Goal: Task Accomplishment & Management: Use online tool/utility

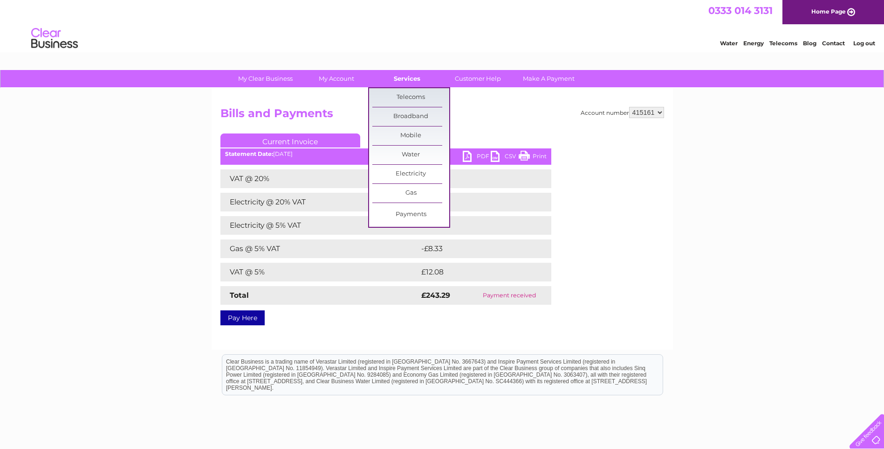
click at [419, 80] on link "Services" at bounding box center [407, 78] width 77 height 17
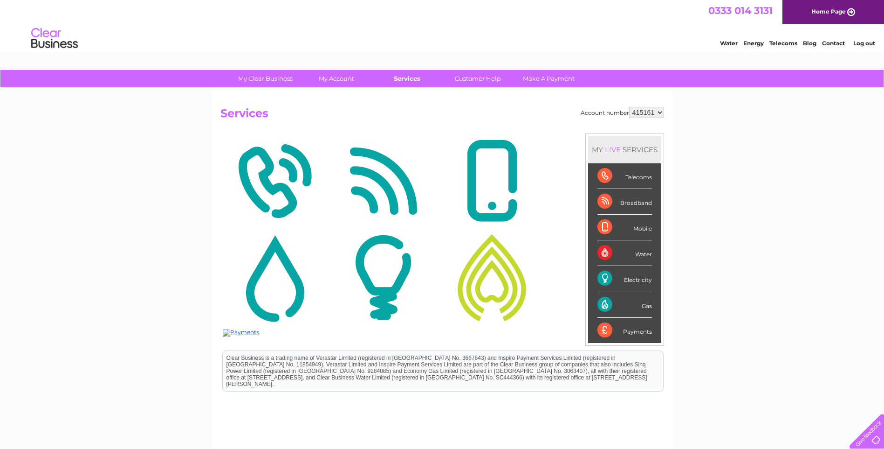
click at [413, 78] on link "Services" at bounding box center [407, 78] width 77 height 17
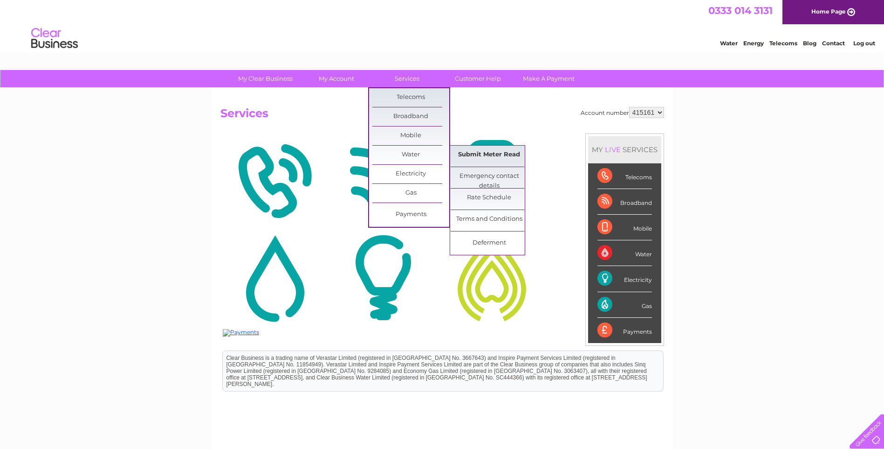
click at [472, 156] on link "Submit Meter Read" at bounding box center [489, 154] width 77 height 19
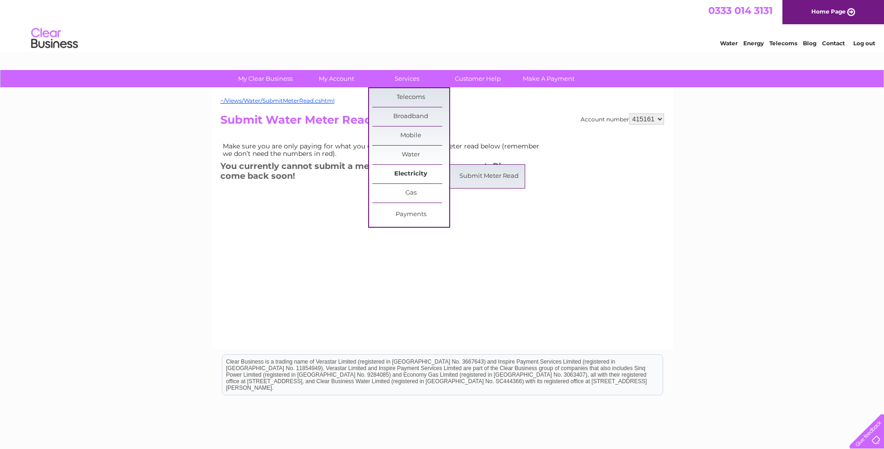
click at [413, 174] on link "Electricity" at bounding box center [411, 174] width 77 height 19
click at [474, 176] on link "Submit Meter Read" at bounding box center [489, 176] width 77 height 19
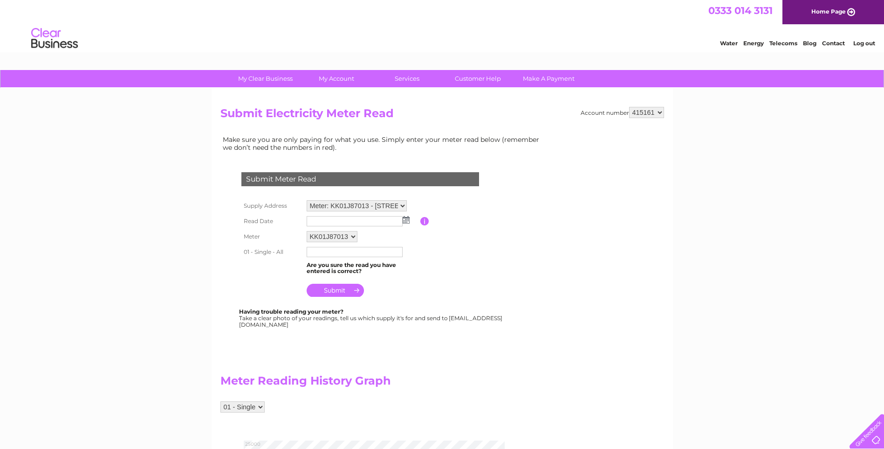
click at [407, 219] on img at bounding box center [406, 219] width 7 height 7
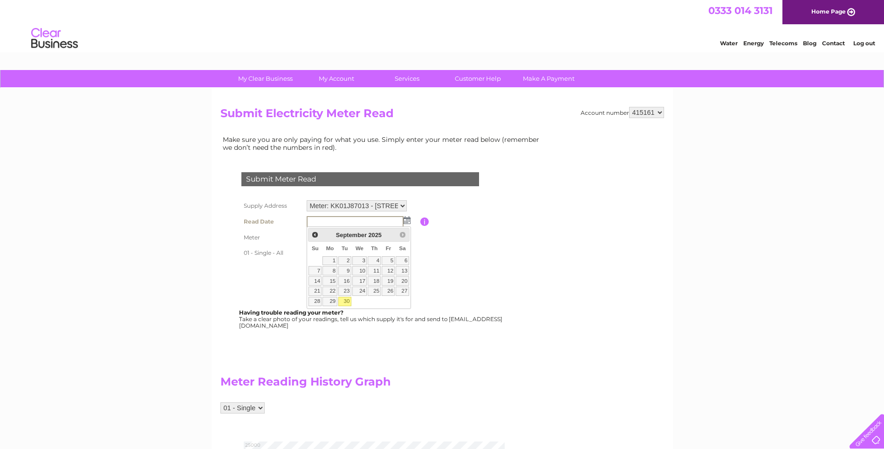
click at [344, 301] on link "30" at bounding box center [344, 301] width 13 height 9
type input "2025/09/30"
click at [359, 252] on input "text" at bounding box center [355, 252] width 97 height 11
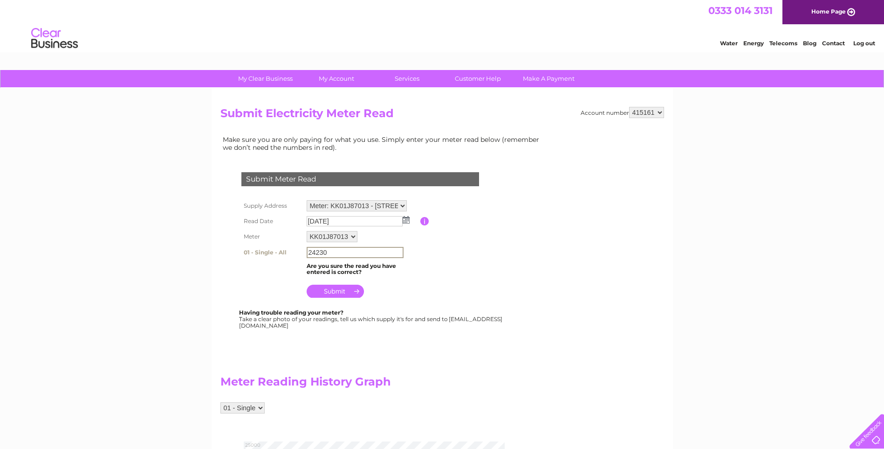
type input "24230"
click at [356, 292] on input "submit" at bounding box center [335, 290] width 57 height 13
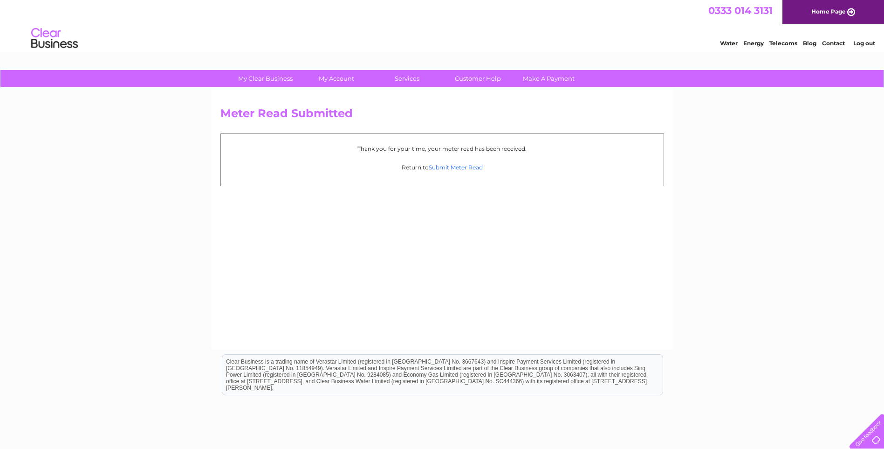
click at [480, 167] on link "Submit Meter Read" at bounding box center [456, 167] width 54 height 7
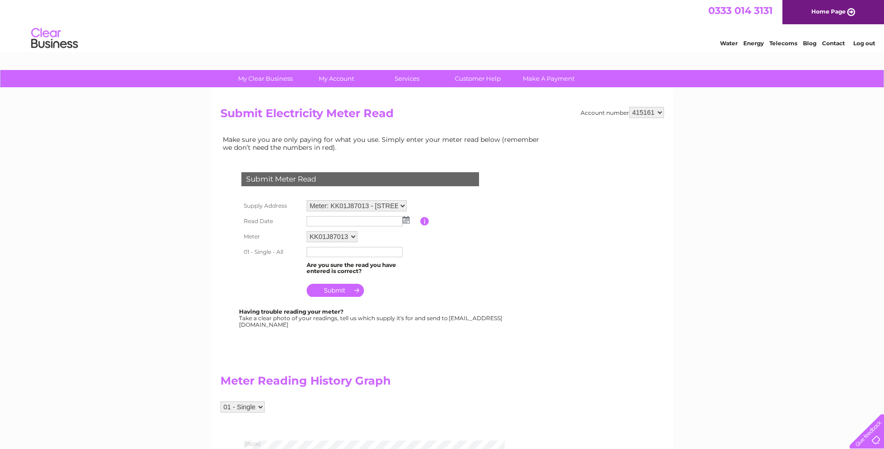
click at [402, 205] on select "Meter: KK01J87013 - [STREET_ADDRESS][PERSON_NAME][PERSON_NAME] Meter: L310J1821…" at bounding box center [357, 205] width 100 height 11
select select "136781"
click at [307, 200] on select "Meter: KK01J87013 - [STREET_ADDRESS][PERSON_NAME][PERSON_NAME] Meter: L310J1821…" at bounding box center [357, 206] width 100 height 12
click at [408, 219] on img at bounding box center [406, 219] width 7 height 7
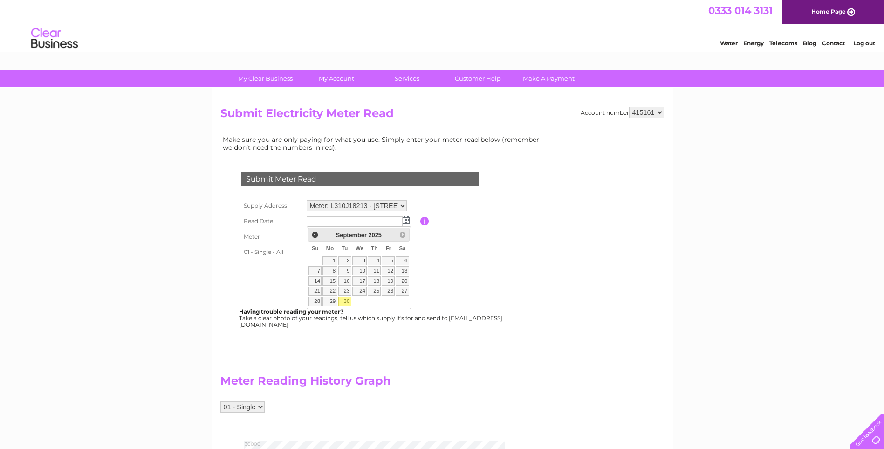
click at [345, 302] on link "30" at bounding box center [344, 301] width 13 height 9
type input "[DATE]"
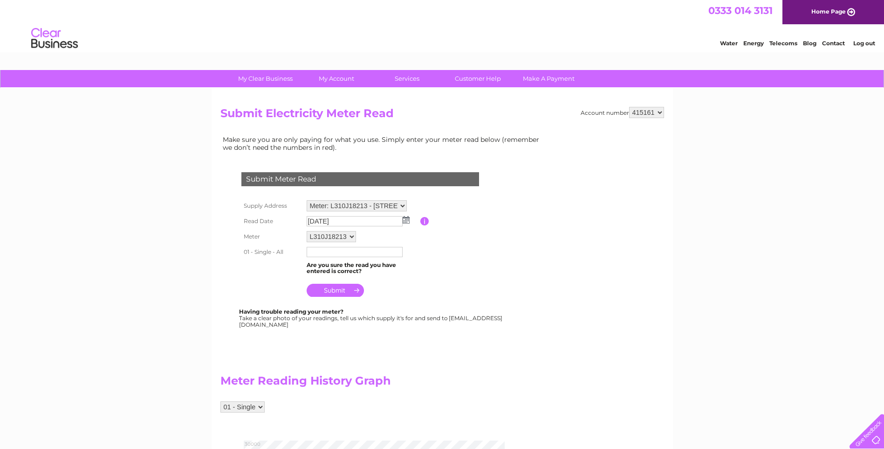
click at [331, 255] on input "text" at bounding box center [355, 252] width 96 height 10
type input "27853"
click at [347, 293] on input "submit" at bounding box center [335, 289] width 57 height 13
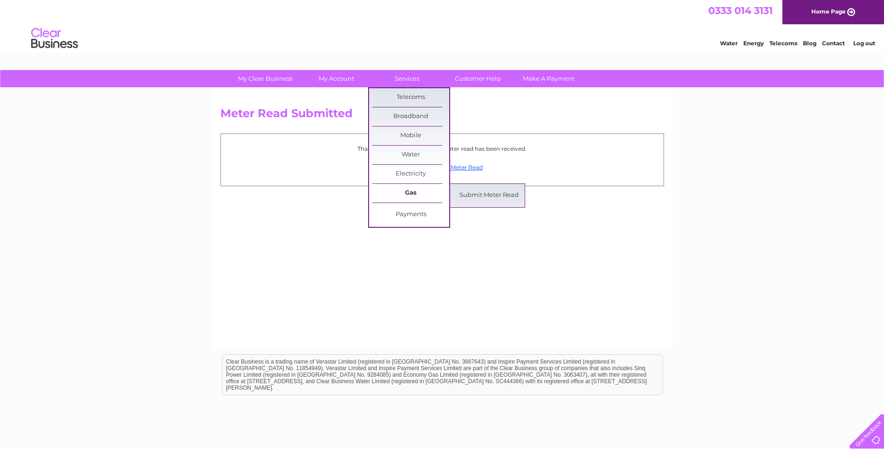
click at [418, 191] on link "Gas" at bounding box center [411, 193] width 77 height 19
click at [467, 197] on link "Submit Meter Read" at bounding box center [489, 195] width 77 height 19
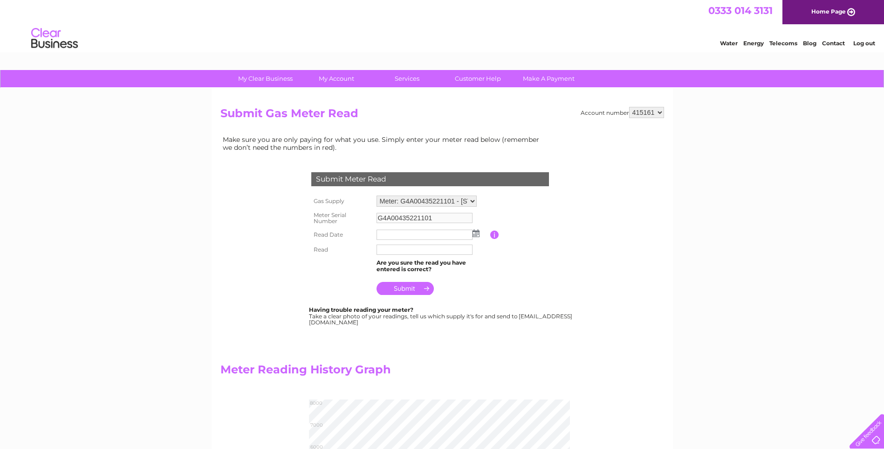
click at [476, 235] on img at bounding box center [476, 232] width 7 height 7
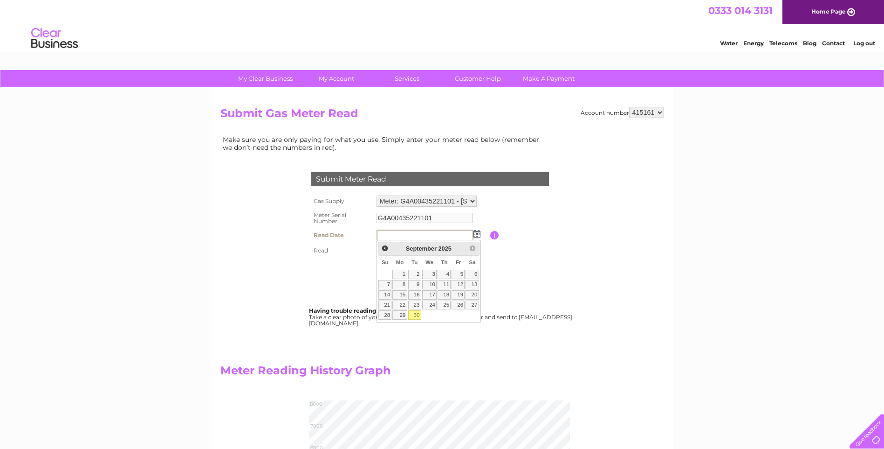
click at [414, 316] on link "30" at bounding box center [414, 314] width 13 height 9
type input "2025/09/30"
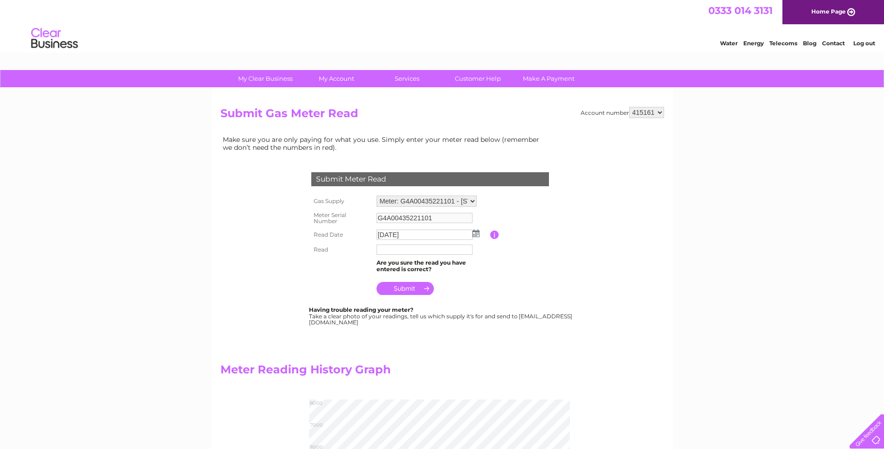
click at [418, 251] on input "text" at bounding box center [425, 249] width 96 height 10
type input "07370"
click at [421, 291] on input "submit" at bounding box center [405, 289] width 57 height 13
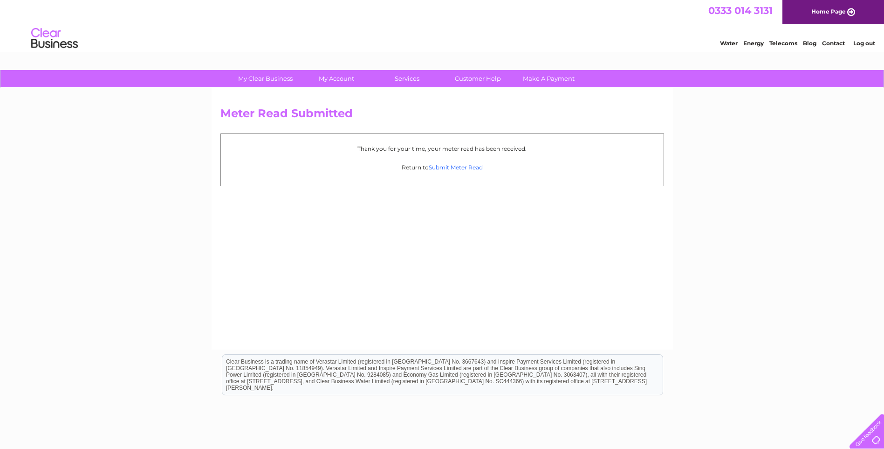
click at [466, 170] on link "Submit Meter Read" at bounding box center [456, 167] width 54 height 7
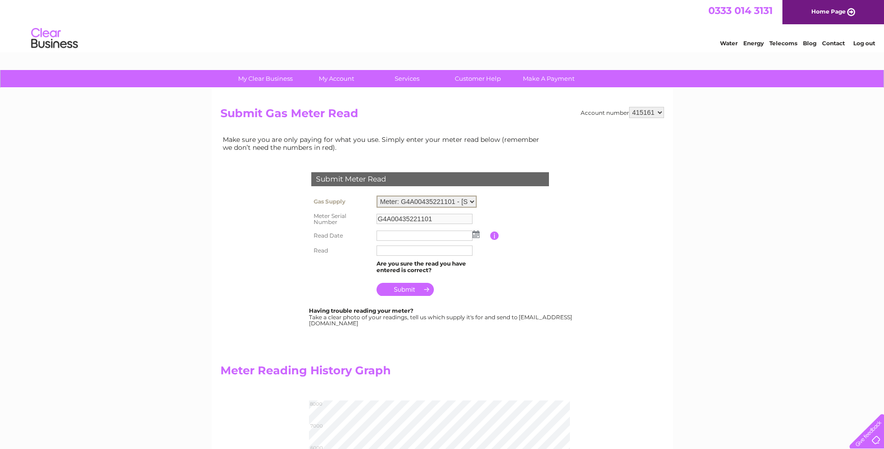
click at [474, 202] on select "Meter: G4A00435221101 - [STREET_ADDRESS][PERSON_NAME][PERSON_NAME] Meter: G4K15…" at bounding box center [427, 201] width 100 height 12
select select "37374"
click at [377, 195] on select "Meter: G4A00435221101 - [STREET_ADDRESS][PERSON_NAME][PERSON_NAME] Meter: G4K15…" at bounding box center [427, 201] width 100 height 12
type input "G4K15689800501"
click at [474, 235] on img at bounding box center [476, 233] width 7 height 7
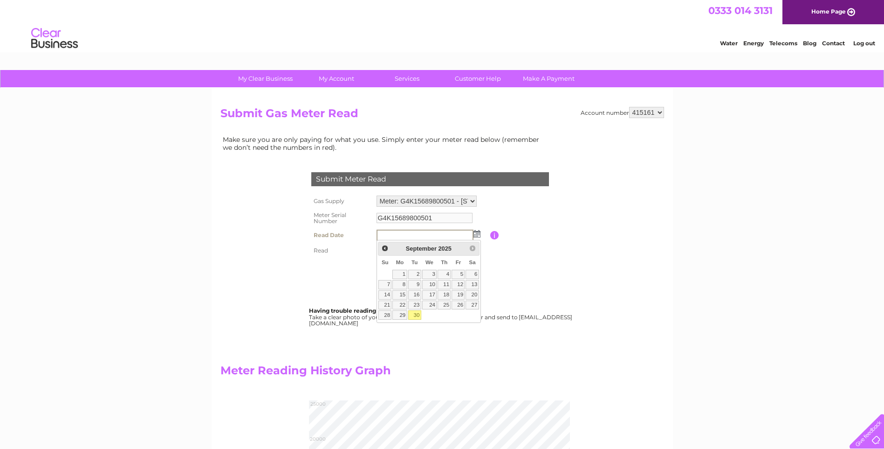
click at [419, 314] on link "30" at bounding box center [414, 314] width 13 height 9
type input "2025/09/30"
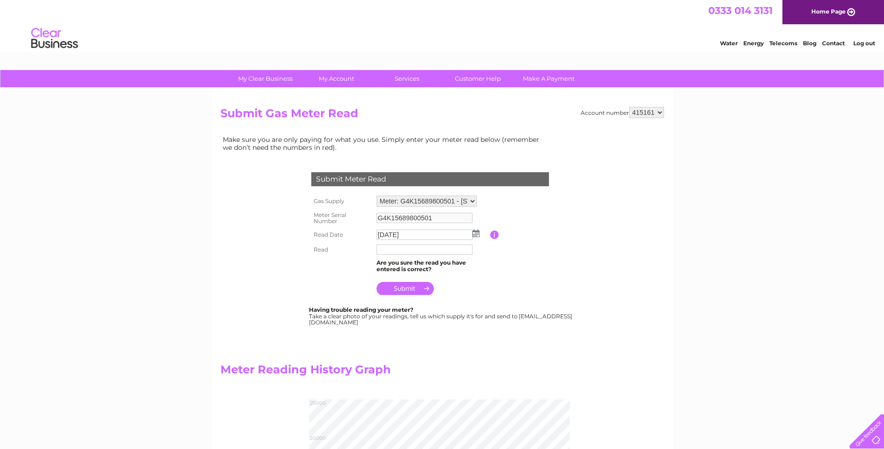
click at [424, 254] on input "text" at bounding box center [425, 249] width 96 height 10
type input "24108"
click at [426, 287] on input "submit" at bounding box center [405, 289] width 57 height 13
